Goal: Check status: Check status

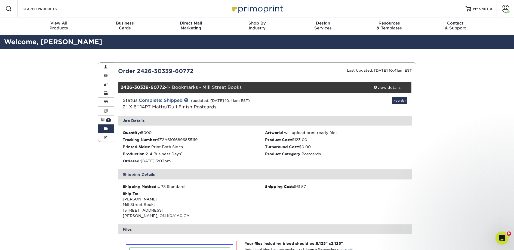
click at [108, 130] on link "Order History" at bounding box center [106, 128] width 16 height 9
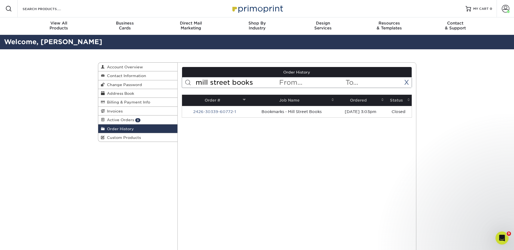
click at [229, 82] on input "mill street books" at bounding box center [237, 82] width 84 height 10
type input "downtown"
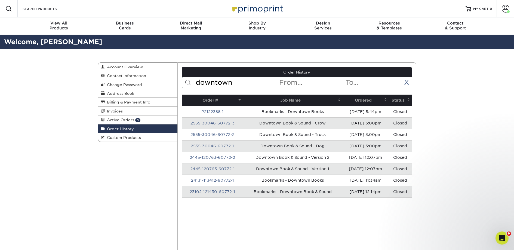
click at [363, 100] on th "Ordered" at bounding box center [366, 100] width 46 height 11
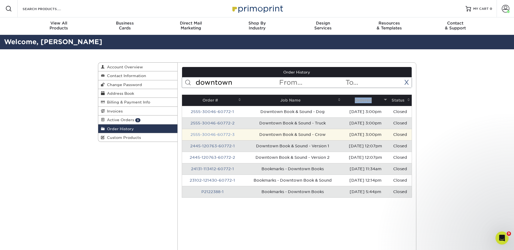
click at [220, 135] on link "2555-30046-60772-3" at bounding box center [213, 134] width 44 height 4
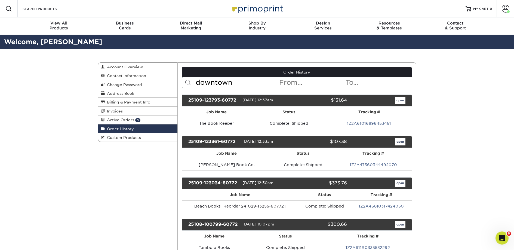
click at [245, 82] on input "downtown" at bounding box center [237, 82] width 84 height 10
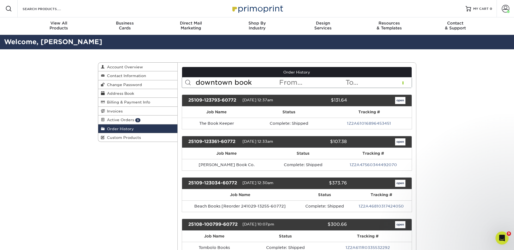
type input "downtown book"
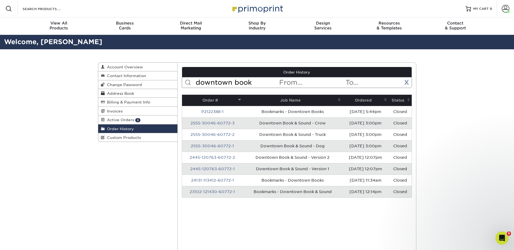
drag, startPoint x: 300, startPoint y: 100, endPoint x: 314, endPoint y: 101, distance: 13.9
click at [300, 100] on th "Job Name" at bounding box center [293, 100] width 100 height 11
click at [352, 101] on th "Ordered" at bounding box center [366, 100] width 46 height 11
click at [354, 101] on th "Ordered" at bounding box center [366, 100] width 46 height 11
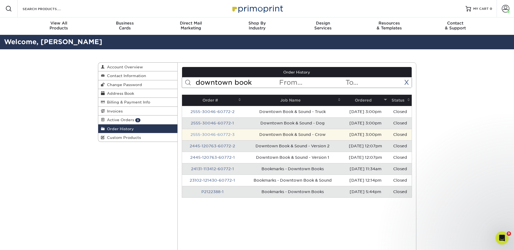
click at [229, 133] on link "2555-30046-60772-3" at bounding box center [213, 134] width 44 height 4
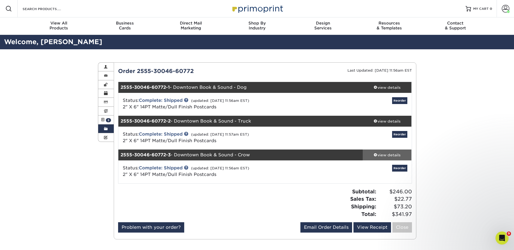
click at [392, 157] on div "view details" at bounding box center [387, 154] width 49 height 5
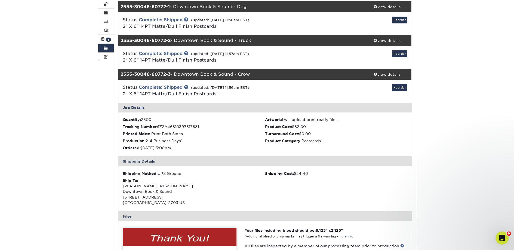
scroll to position [80, 0]
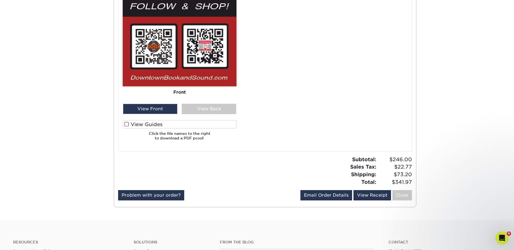
click at [188, 123] on label "View Guides" at bounding box center [180, 124] width 114 height 8
click at [0, 0] on input "View Guides" at bounding box center [0, 0] width 0 height 0
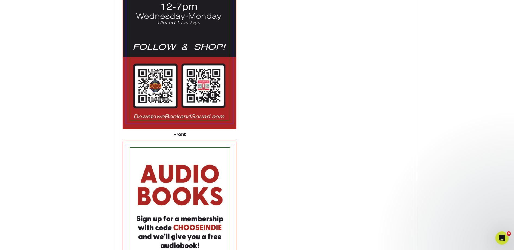
scroll to position [583, 0]
